Goal: Task Accomplishment & Management: Use online tool/utility

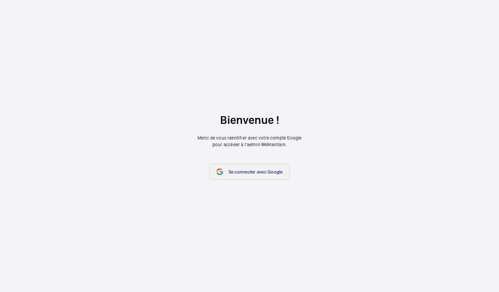
click at [255, 170] on span "Se connecter avec Google" at bounding box center [255, 171] width 54 height 5
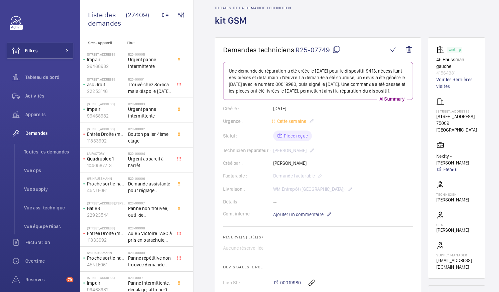
scroll to position [14, 0]
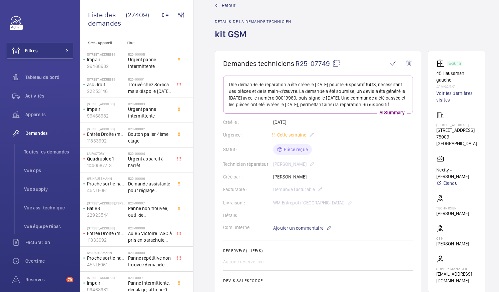
click at [338, 63] on mat-icon at bounding box center [336, 63] width 8 height 8
drag, startPoint x: 439, startPoint y: 72, endPoint x: 463, endPoint y: 88, distance: 29.2
click at [463, 88] on div "Working 45 Haussman gauche 41564381 Voir les dernières visites" at bounding box center [456, 81] width 41 height 44
copy div "45 Haussman gauche 41564381"
drag, startPoint x: 437, startPoint y: 136, endPoint x: 464, endPoint y: 143, distance: 27.5
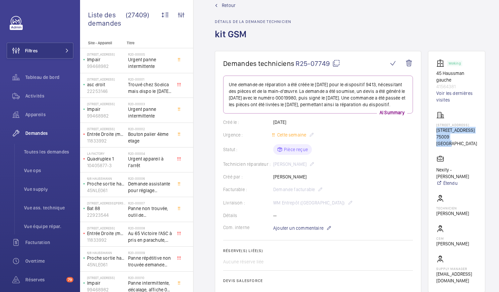
click at [464, 143] on wm-front-card "Working 45 Haussman gauche 41564381 Voir les dernières visites [STREET_ADDRESS]…" at bounding box center [456, 172] width 57 height 242
copy div "[STREET_ADDRESS]"
click at [65, 51] on mat-icon at bounding box center [67, 51] width 4 height 4
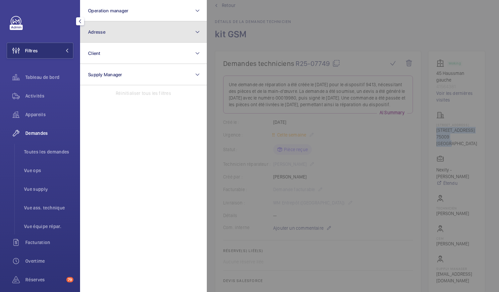
click at [116, 34] on button "Adresse" at bounding box center [143, 31] width 127 height 21
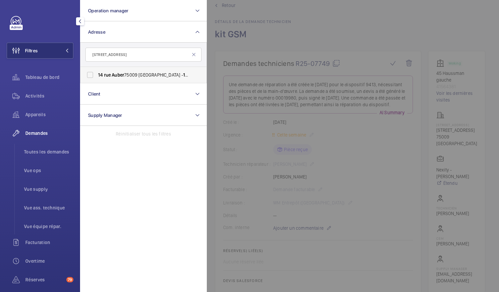
type input "[STREET_ADDRESS]"
click at [90, 78] on label "[STREET_ADDRESS][GEOGRAPHIC_DATA][STREET_ADDRESS]" at bounding box center [138, 75] width 116 height 16
click at [90, 78] on input "[STREET_ADDRESS][GEOGRAPHIC_DATA][STREET_ADDRESS]" at bounding box center [89, 74] width 13 height 13
checkbox input "true"
click at [42, 98] on span "Activités" at bounding box center [49, 96] width 48 height 7
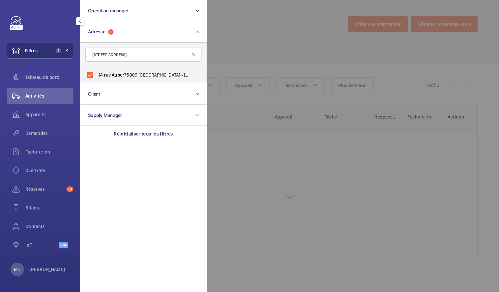
click at [250, 45] on div at bounding box center [456, 146] width 499 height 292
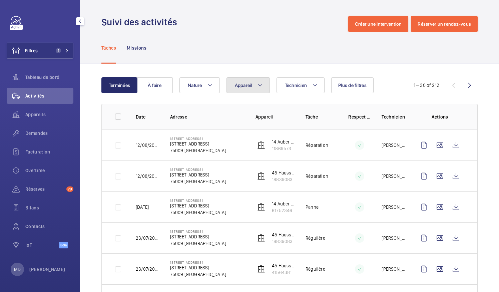
click at [260, 86] on mat-icon at bounding box center [259, 85] width 5 height 8
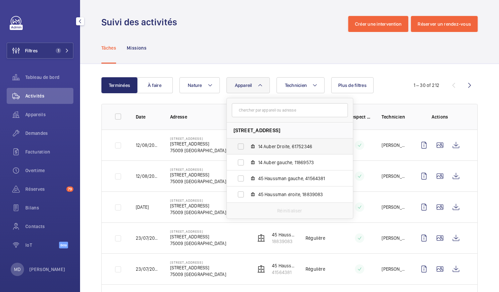
click at [273, 145] on span "14 Auber Droite, 61752346" at bounding box center [296, 146] width 77 height 7
click at [247, 145] on input "14 Auber Droite, 61752346" at bounding box center [240, 146] width 13 height 13
checkbox input "true"
click at [208, 45] on div "Tâches Missions" at bounding box center [289, 48] width 376 height 32
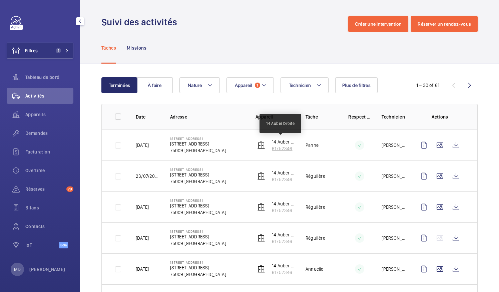
click at [272, 144] on p "14 Auber Droite" at bounding box center [283, 142] width 23 height 7
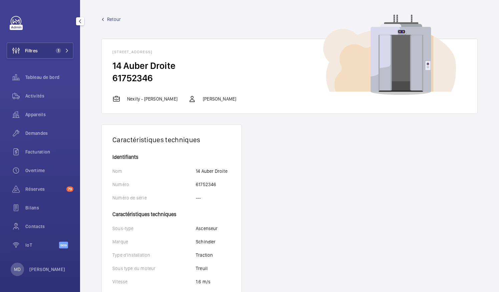
drag, startPoint x: 160, startPoint y: 80, endPoint x: 113, endPoint y: 65, distance: 49.8
click at [113, 65] on wm-front-card-body "14 Auber Droite 61752346" at bounding box center [289, 77] width 375 height 35
copy wm-front-card-body "14 Auber Droite 61752346"
click at [107, 22] on span "Retour" at bounding box center [114, 19] width 14 height 7
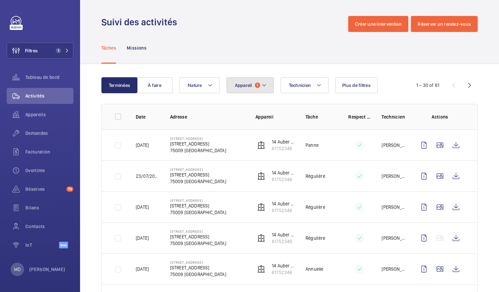
click at [263, 85] on mat-icon at bounding box center [263, 85] width 5 height 8
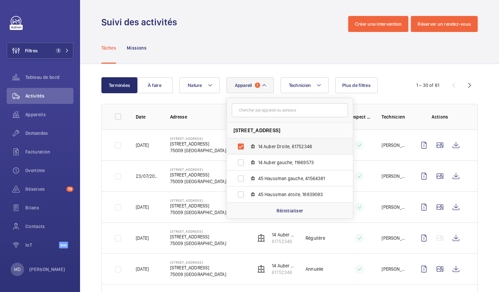
click at [241, 146] on label "14 Auber Droite, 61752346" at bounding box center [284, 147] width 115 height 16
click at [241, 146] on input "14 Auber Droite, 61752346" at bounding box center [240, 146] width 13 height 13
checkbox input "false"
click at [243, 163] on label "14 Auber gauche, 11869573" at bounding box center [284, 163] width 115 height 16
click at [243, 163] on input "14 Auber gauche, 11869573" at bounding box center [240, 162] width 13 height 13
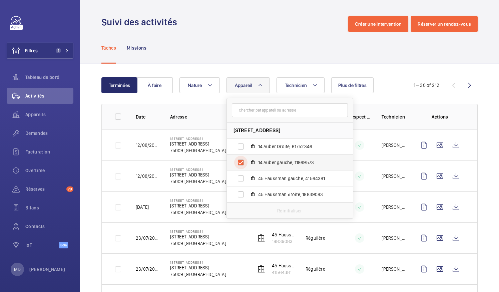
checkbox input "true"
click at [238, 54] on div "Tâches Missions" at bounding box center [289, 48] width 376 height 32
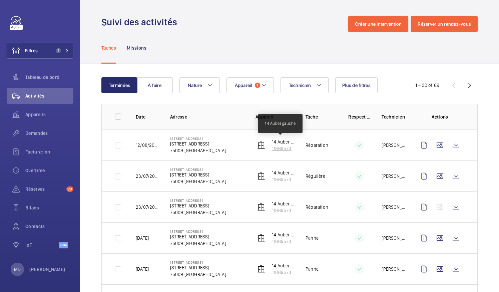
click at [280, 143] on p "14 Auber gauche" at bounding box center [283, 142] width 23 height 7
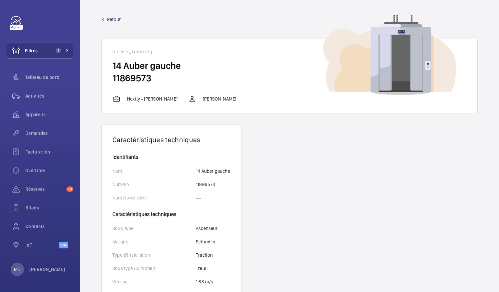
drag, startPoint x: 154, startPoint y: 83, endPoint x: 110, endPoint y: 65, distance: 47.2
click at [110, 65] on wm-front-card-body "14 Auber gauche 11869573" at bounding box center [289, 77] width 375 height 35
copy wm-front-card-body "14 Auber gauche 11869573"
click at [115, 19] on span "Retour" at bounding box center [114, 19] width 14 height 7
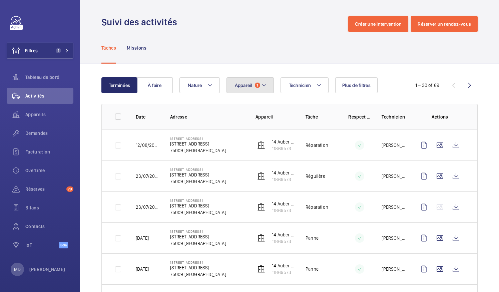
click at [264, 84] on mat-icon at bounding box center [263, 85] width 5 height 8
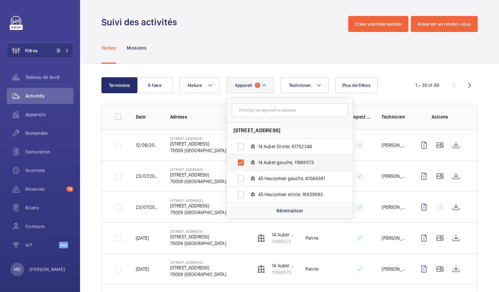
click at [241, 164] on label "14 Auber gauche, 11869573" at bounding box center [284, 163] width 115 height 16
click at [241, 164] on input "14 Auber gauche, 11869573" at bounding box center [240, 162] width 13 height 13
checkbox input "false"
click at [235, 193] on label "45 Haussman droite, 18839083" at bounding box center [284, 195] width 115 height 16
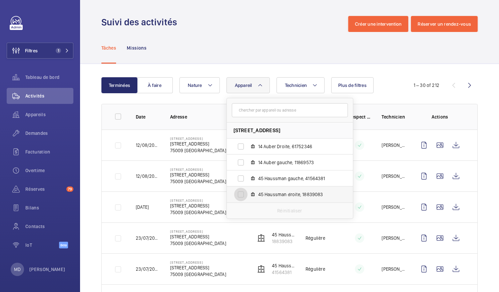
click at [235, 193] on input "45 Haussman droite, 18839083" at bounding box center [240, 194] width 13 height 13
checkbox input "true"
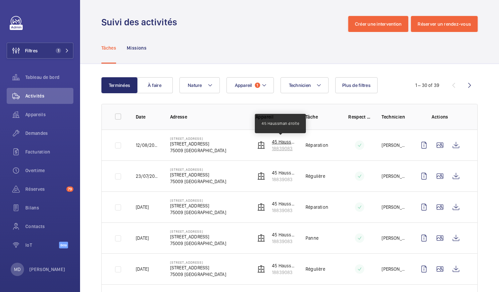
click at [272, 142] on p "45 Haussman droite" at bounding box center [283, 142] width 23 height 7
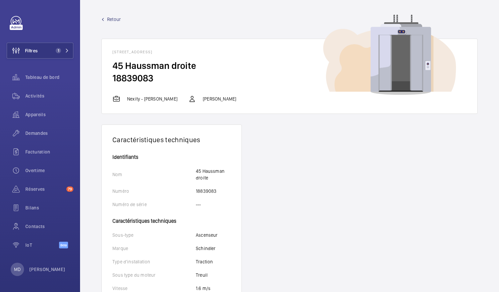
drag, startPoint x: 157, startPoint y: 79, endPoint x: 112, endPoint y: 64, distance: 47.2
click at [112, 64] on wm-front-card-body "45 Haussman droite 18839083" at bounding box center [289, 77] width 375 height 35
copy wm-front-card-body "45 Haussman droite 18839083"
